Goal: Use online tool/utility: Utilize a website feature to perform a specific function

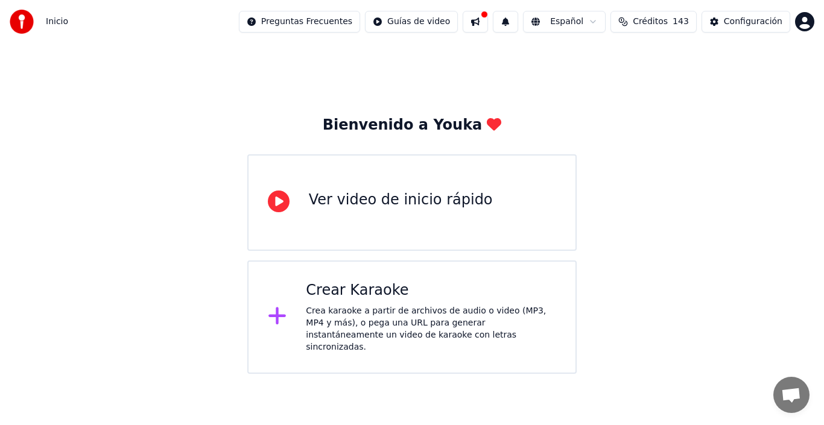
click at [349, 322] on div "Crea karaoke a partir de archivos de audio o video (MP3, MP4 y más), o pega una…" at bounding box center [431, 329] width 250 height 48
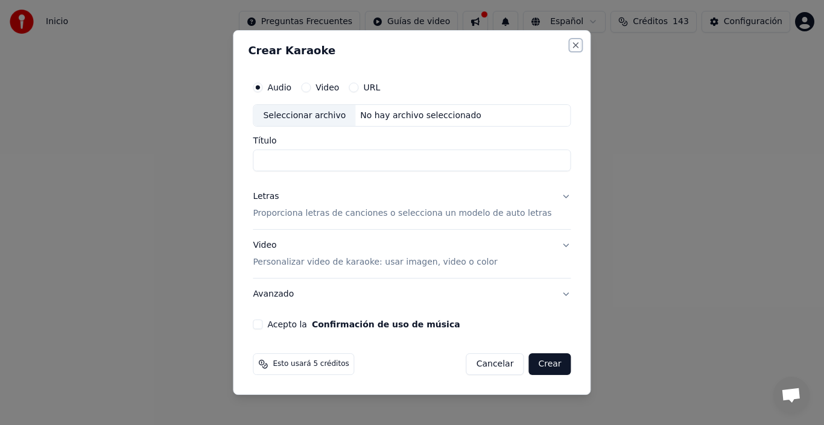
click at [571, 45] on button "Close" at bounding box center [576, 45] width 10 height 10
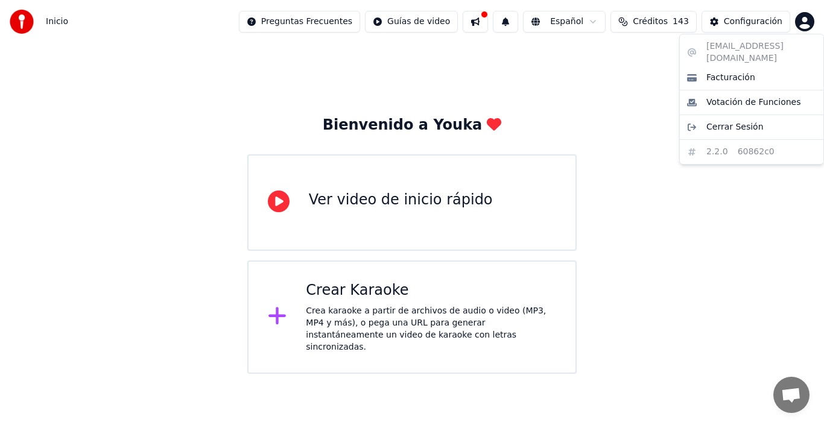
click at [803, 23] on html "Inicio Preguntas Frecuentes Guías de video Español Créditos 143 Configuración B…" at bounding box center [412, 187] width 824 height 374
click at [565, 103] on html "Inicio Preguntas Frecuentes Guías de video Español Créditos 143 Configuración B…" at bounding box center [412, 187] width 824 height 374
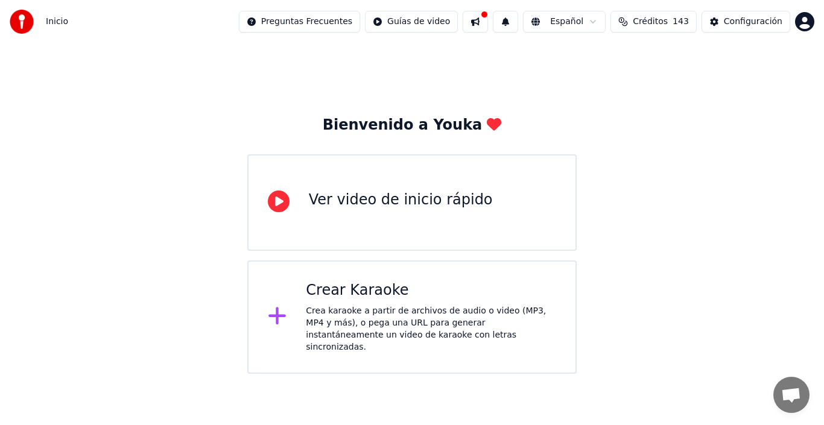
click at [342, 308] on div "Crea karaoke a partir de archivos de audio o video (MP3, MP4 y más), o pega una…" at bounding box center [431, 329] width 250 height 48
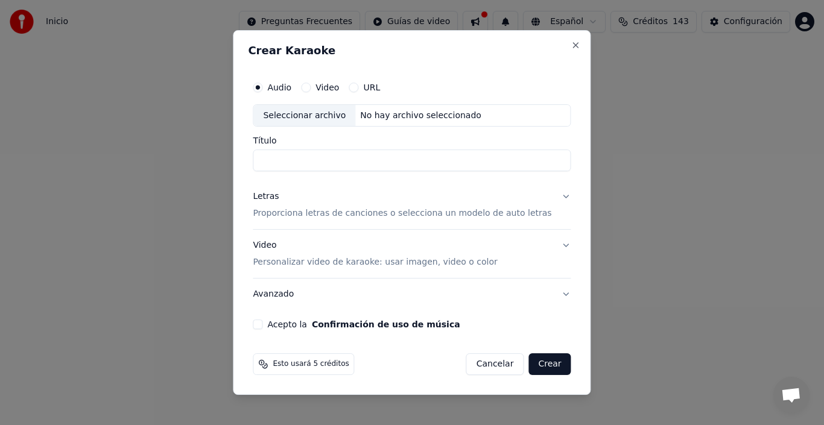
click at [317, 118] on div "Seleccionar archivo" at bounding box center [304, 116] width 102 height 22
click at [285, 115] on div "Seleccionar archivo" at bounding box center [304, 116] width 102 height 22
